Goal: Go to known website: Access a specific website the user already knows

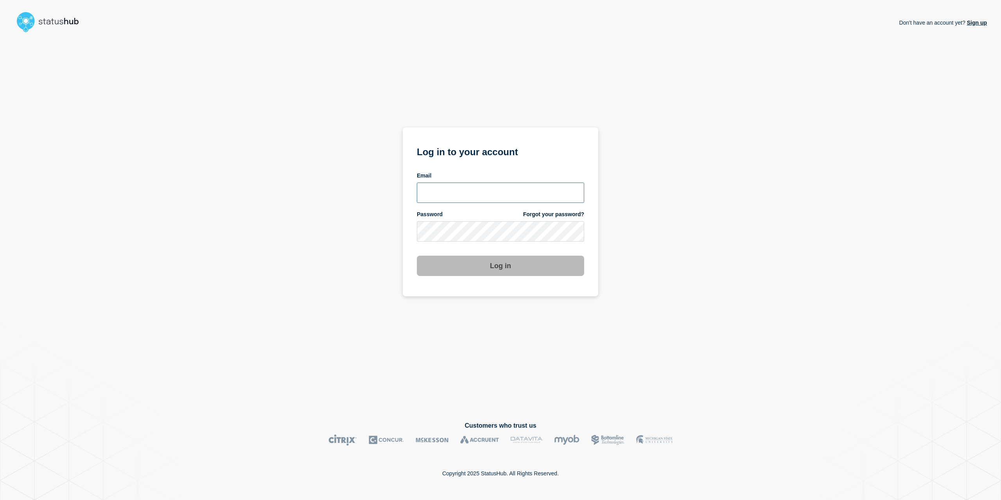
click at [463, 202] on input "email input" at bounding box center [500, 193] width 167 height 20
type input "caleb.stahr@conexon.us"
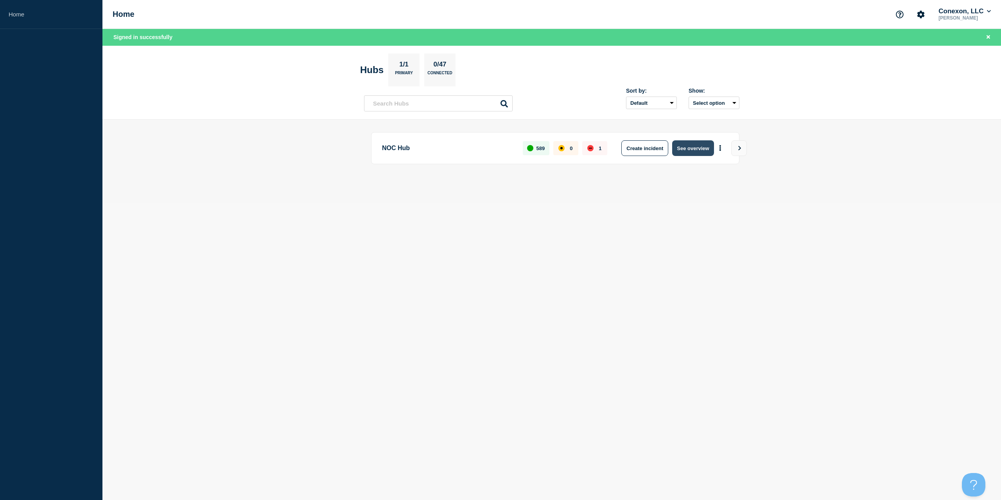
click at [687, 146] on button "See overview" at bounding box center [692, 148] width 41 height 16
